Goal: Transaction & Acquisition: Purchase product/service

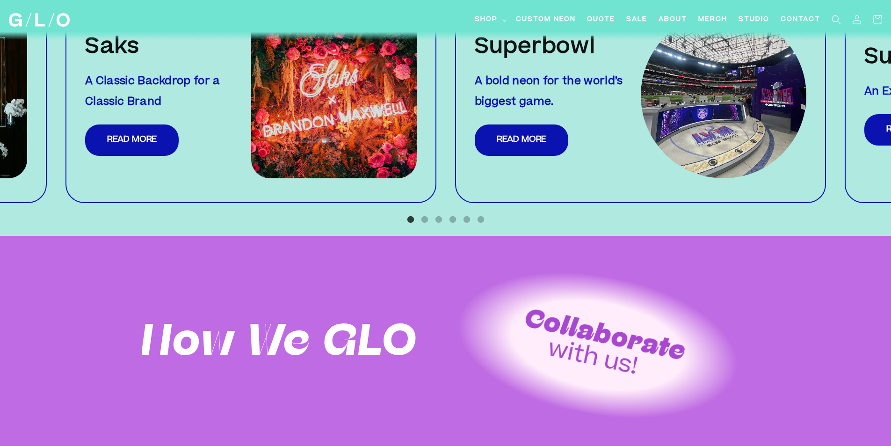
scroll to position [979, 0]
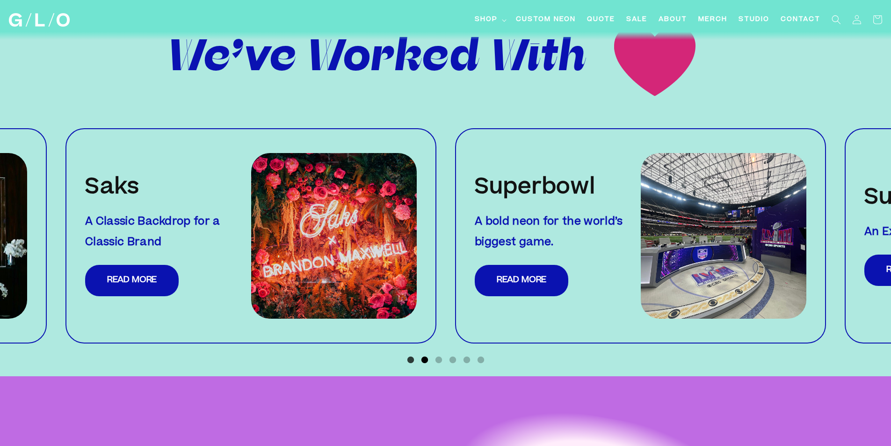
click at [423, 355] on button "2" at bounding box center [424, 359] width 9 height 9
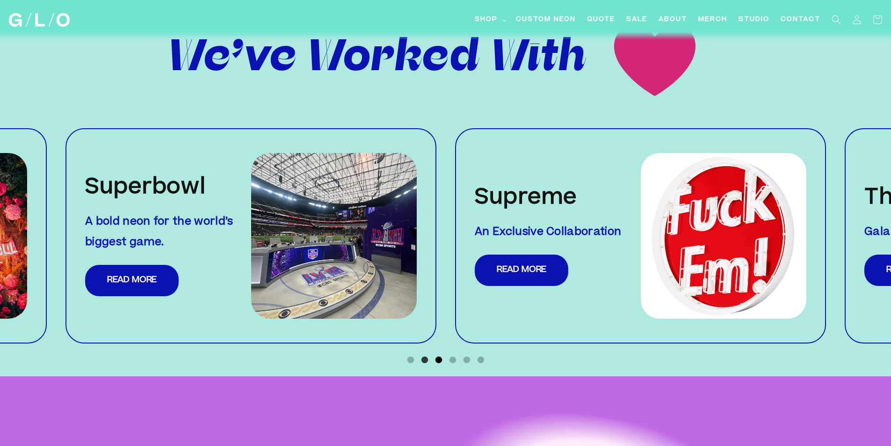
click at [437, 355] on button "3" at bounding box center [438, 359] width 9 height 9
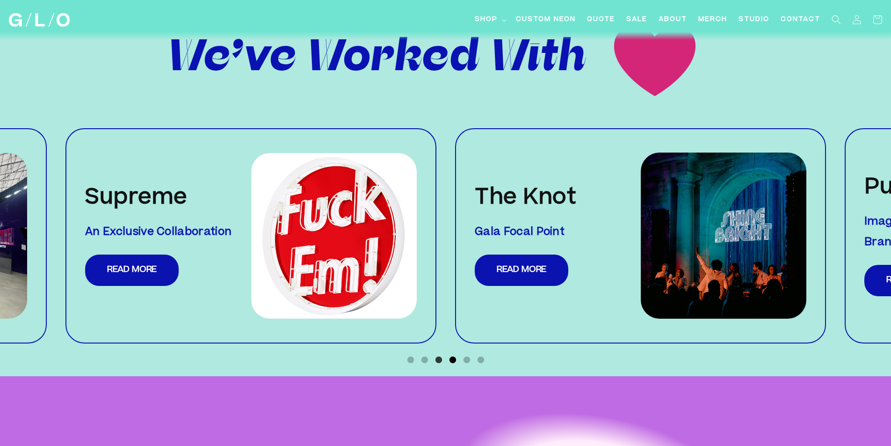
click at [455, 355] on button "4" at bounding box center [452, 359] width 9 height 9
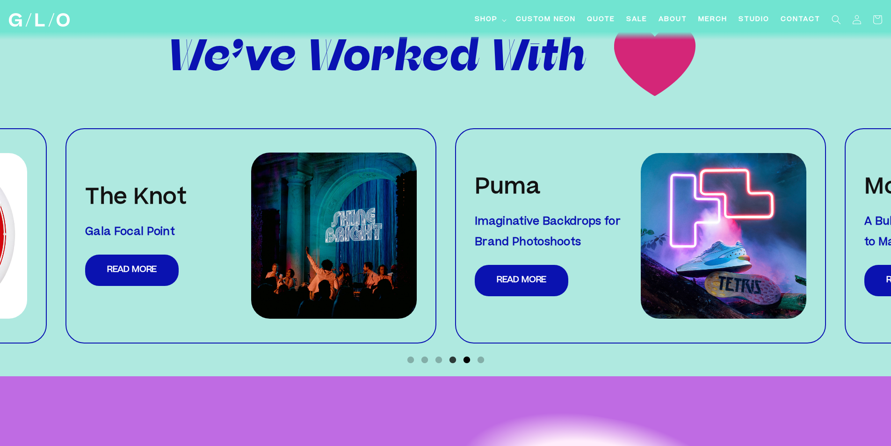
click at [465, 355] on button "5" at bounding box center [466, 359] width 9 height 9
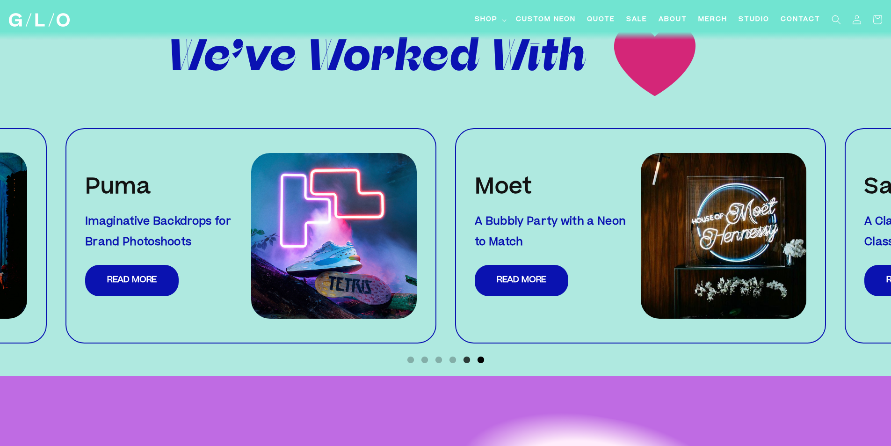
click at [481, 355] on button "6" at bounding box center [480, 359] width 9 height 9
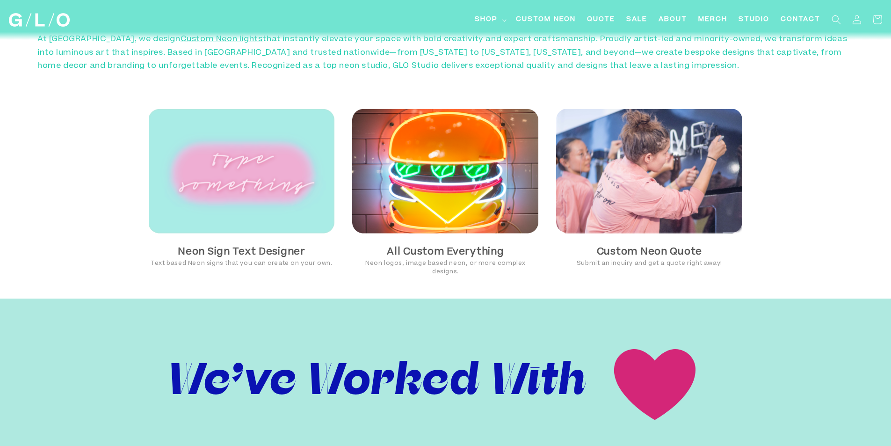
scroll to position [558, 0]
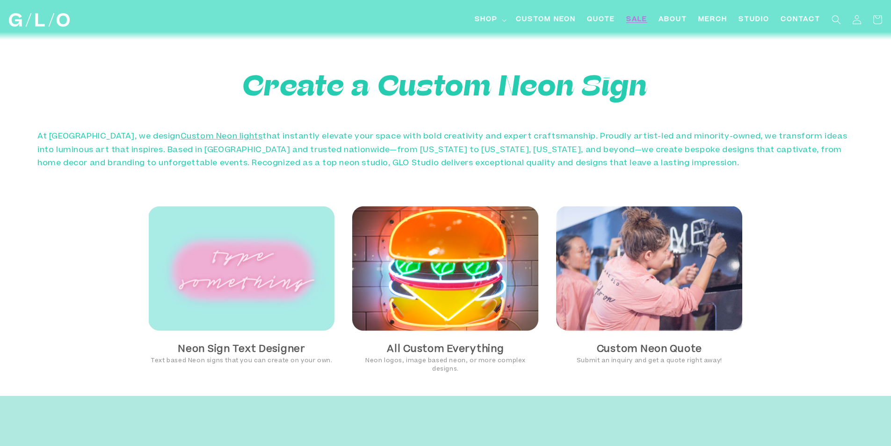
click at [630, 22] on span "SALE" at bounding box center [636, 20] width 21 height 10
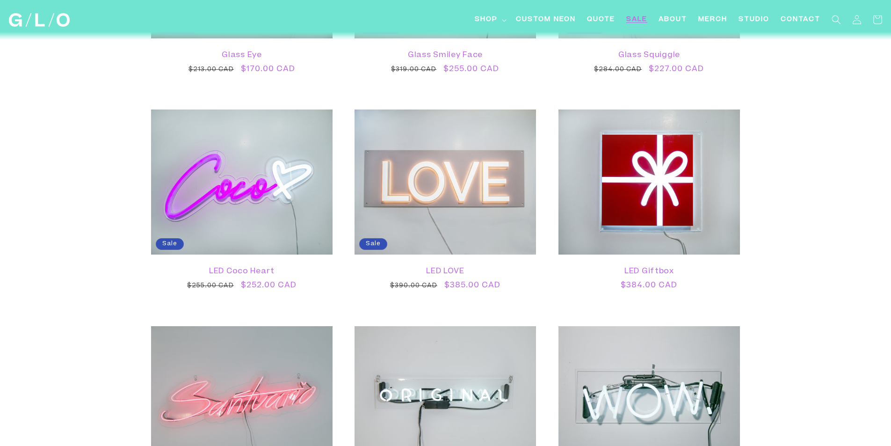
scroll to position [919, 0]
click at [387, 267] on link "LED LOVE" at bounding box center [445, 271] width 163 height 9
